Goal: Information Seeking & Learning: Learn about a topic

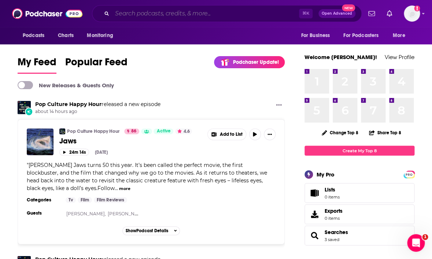
click at [181, 15] on input "Search podcasts, credits, & more..." at bounding box center [205, 14] width 187 height 12
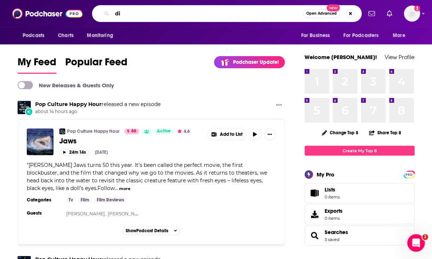
type input "d"
type input "curiosity weekly"
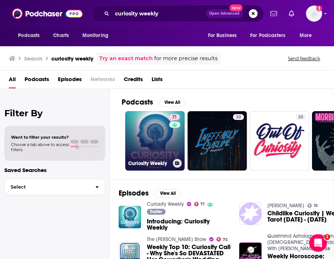
click at [146, 143] on link "71 Curiosity Weekly" at bounding box center [154, 140] width 59 height 59
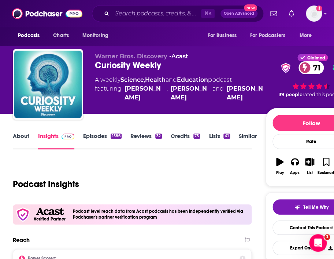
scroll to position [126, 0]
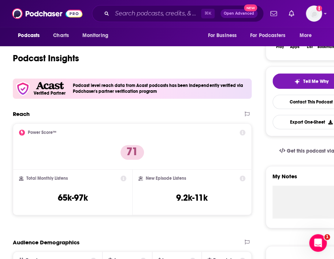
click at [244, 133] on icon at bounding box center [243, 132] width 6 height 6
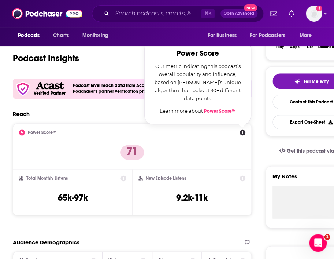
click at [225, 109] on link "Power Score™" at bounding box center [220, 111] width 32 height 6
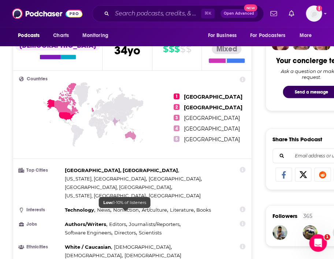
scroll to position [352, 0]
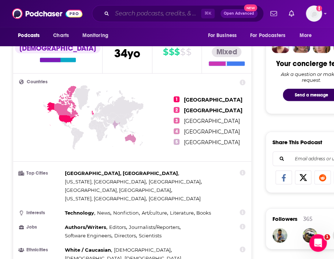
click at [138, 17] on input "Search podcasts, credits, & more..." at bounding box center [156, 14] width 89 height 12
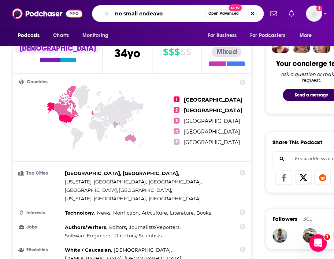
type input "no small endeavor"
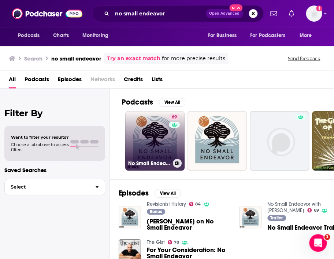
click at [167, 144] on link "69 No Small Endeavor with [PERSON_NAME]" at bounding box center [154, 140] width 59 height 59
